Goal: Transaction & Acquisition: Purchase product/service

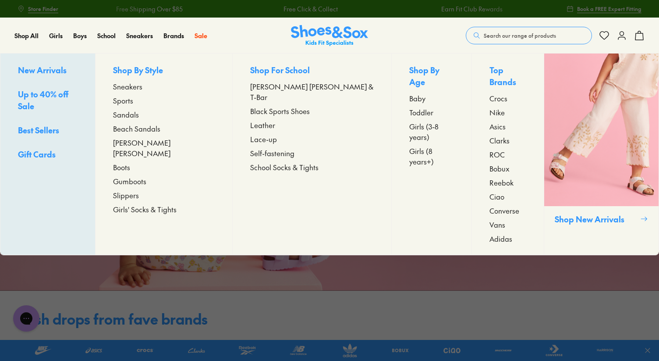
click at [139, 115] on span "Sandals" at bounding box center [126, 114] width 26 height 11
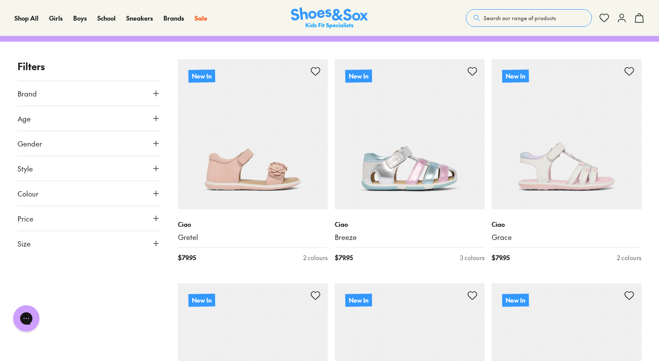
click at [153, 241] on icon at bounding box center [156, 243] width 9 height 9
click at [31, 351] on button "35" at bounding box center [32, 353] width 28 height 21
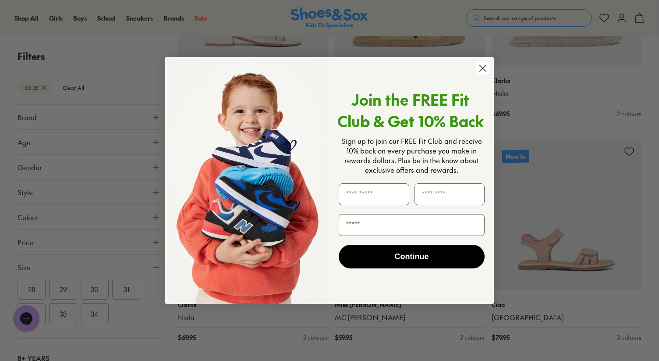
scroll to position [508, 0]
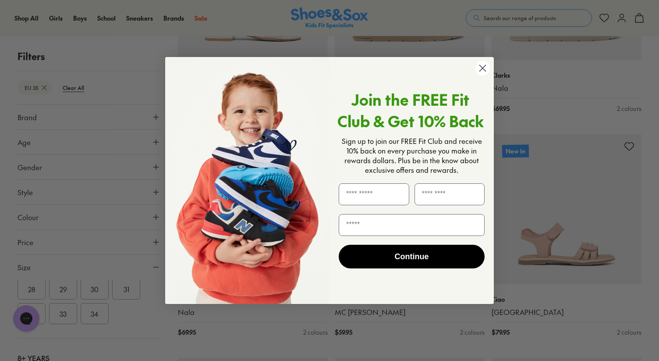
click at [485, 69] on circle "Close dialog" at bounding box center [482, 68] width 14 height 14
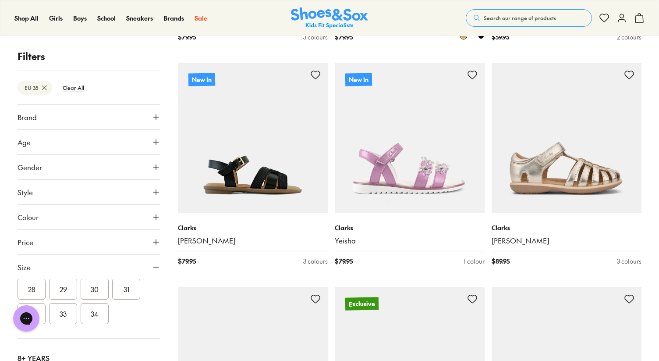
scroll to position [1033, 0]
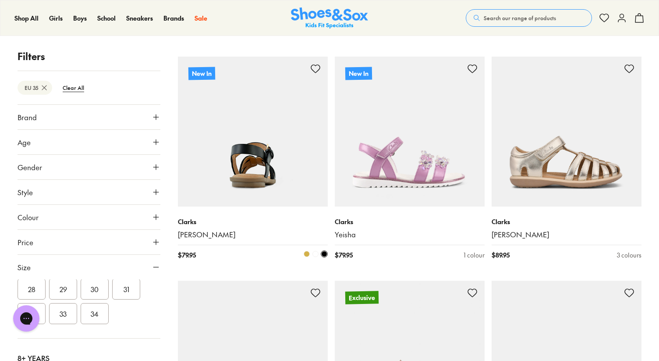
click at [262, 173] on img at bounding box center [253, 132] width 150 height 150
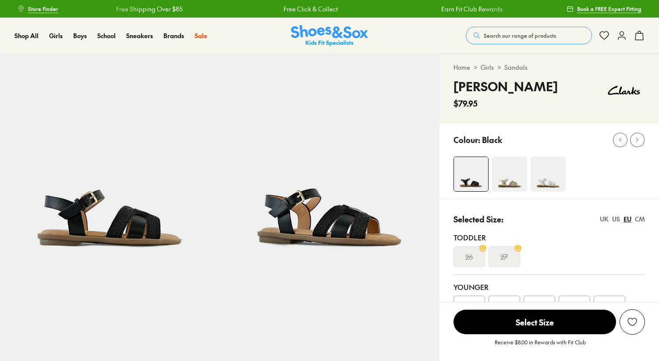
select select "*"
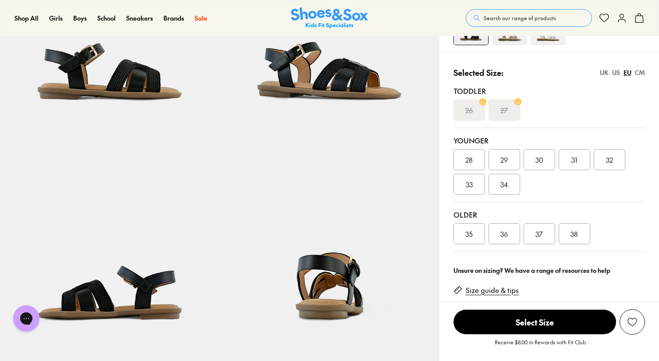
scroll to position [149, 0]
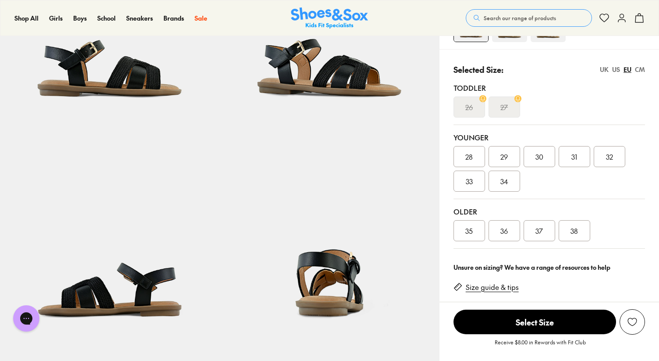
click at [118, 270] on img at bounding box center [109, 233] width 219 height 219
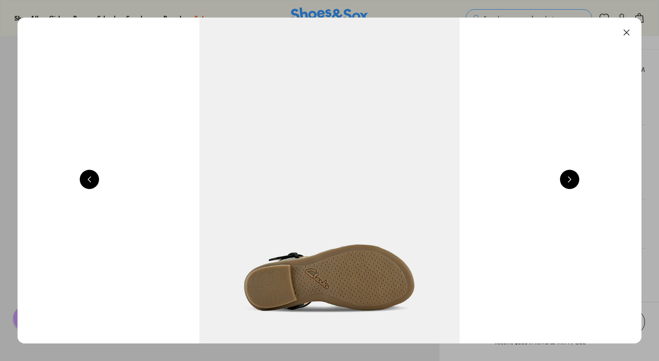
scroll to position [0, 1882]
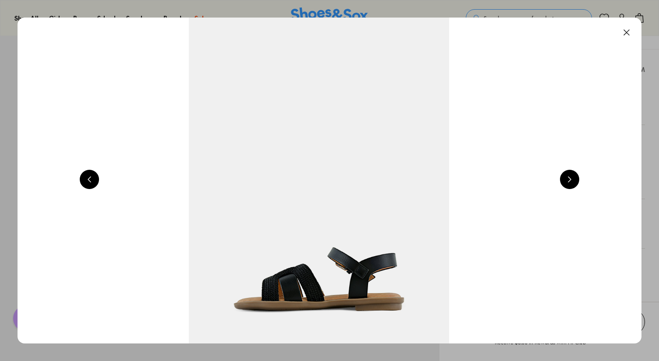
click at [574, 173] on button at bounding box center [569, 179] width 19 height 19
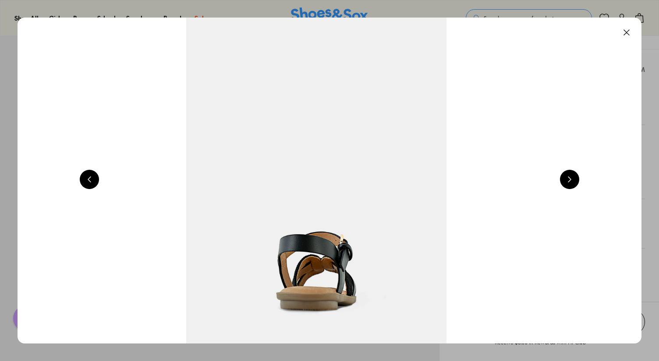
click at [574, 173] on button at bounding box center [569, 179] width 19 height 19
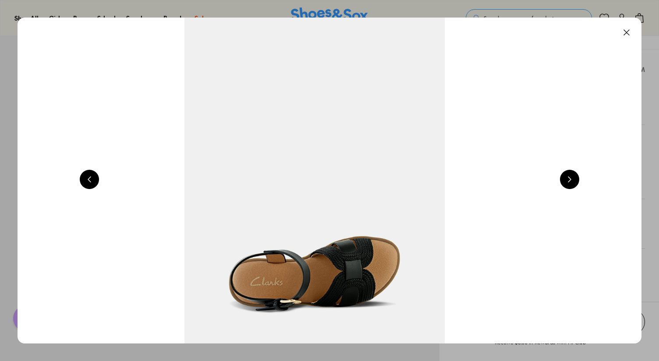
scroll to position [0, 3136]
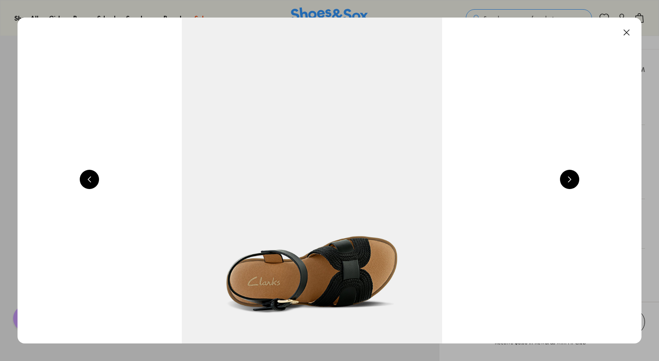
click at [628, 32] on button at bounding box center [626, 32] width 19 height 19
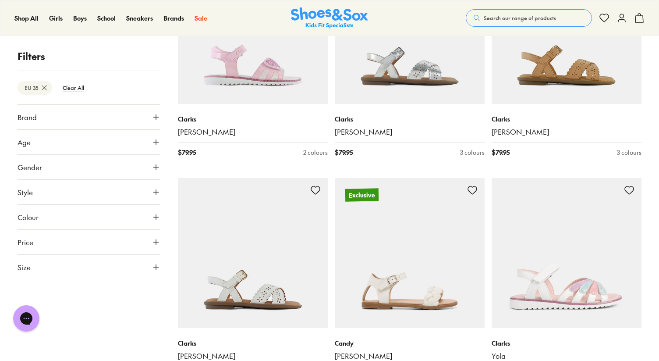
scroll to position [1803, 0]
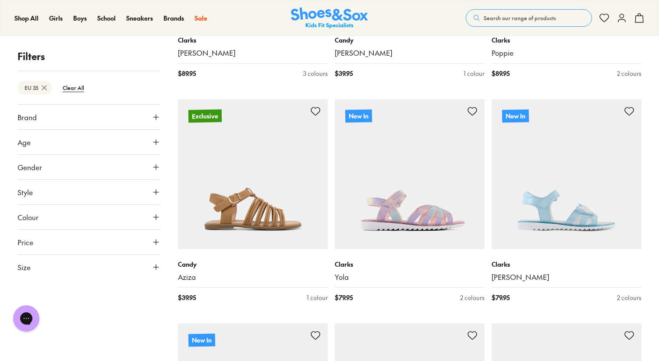
scroll to position [1346, 0]
